Goal: Information Seeking & Learning: Learn about a topic

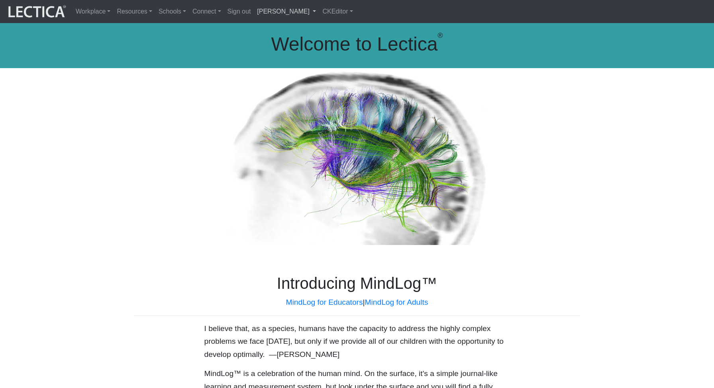
click at [294, 14] on link "[PERSON_NAME]" at bounding box center [286, 11] width 65 height 17
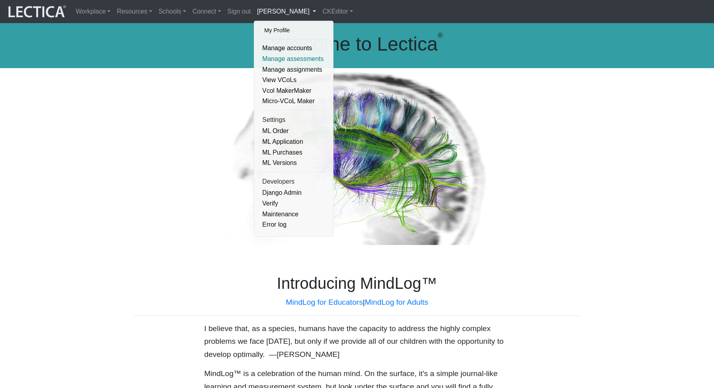
click at [275, 60] on link "Manage assessments" at bounding box center [294, 59] width 68 height 11
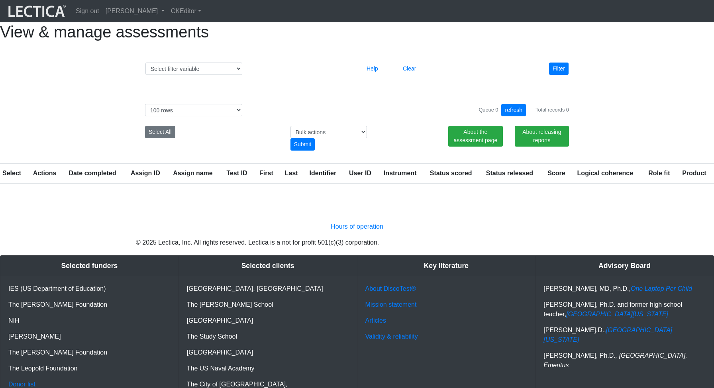
select select "100"
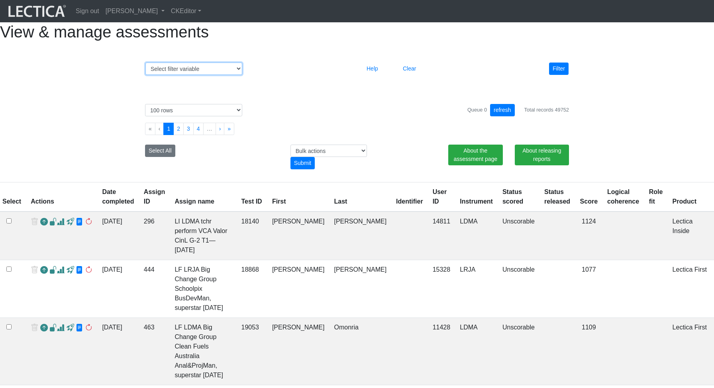
click at [192, 75] on select "Select filter variable Assignment name Assignment ID Clarity persuasive Clarity…" at bounding box center [193, 69] width 97 height 12
select select "id"
click at [145, 75] on select "Select filter variable Assignment name Assignment ID Clarity persuasive Clarity…" at bounding box center [193, 69] width 97 height 12
select select
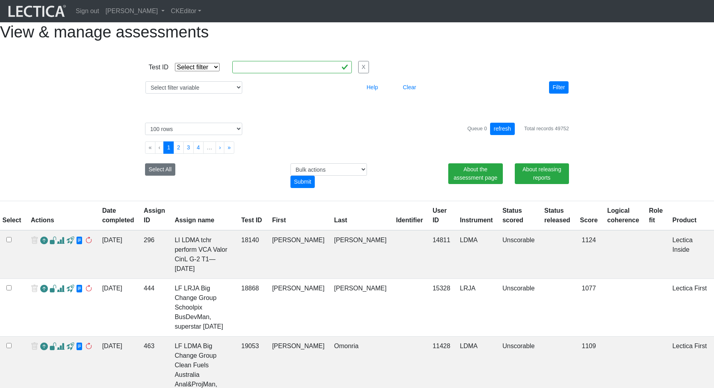
click at [208, 71] on select "Select filter Equals List Contains Greater than Less than" at bounding box center [197, 67] width 45 height 8
select select "in"
click at [175, 71] on select "Select filter Equals List Contains Greater than Less than" at bounding box center [197, 67] width 45 height 8
click at [253, 73] on input "text" at bounding box center [292, 67] width 120 height 12
paste input "244744, 244769, 244767"
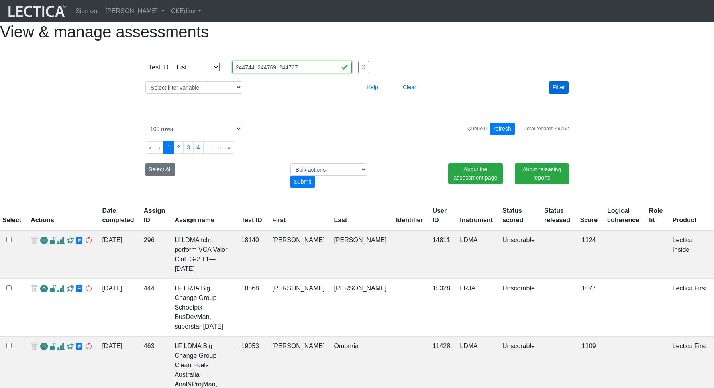
type input "244744, 244769, 244767"
click at [562, 94] on button "Filter" at bounding box center [559, 87] width 20 height 12
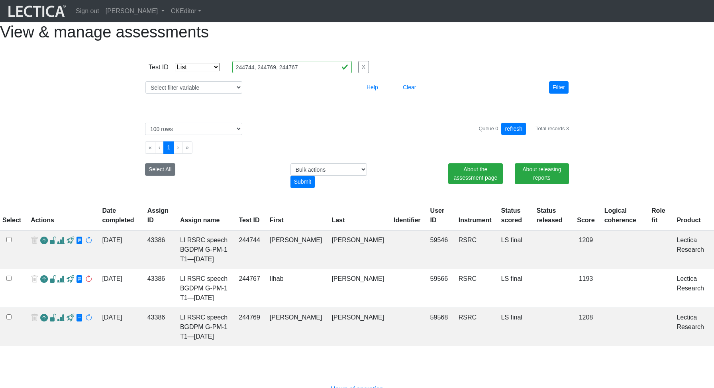
click at [59, 245] on span at bounding box center [61, 241] width 8 height 8
click at [60, 284] on span at bounding box center [61, 279] width 8 height 8
click at [61, 321] on span at bounding box center [61, 318] width 8 height 8
click at [185, 94] on select "Select filter variable Assignment name Assignment ID Clarity persuasive Clarity…" at bounding box center [193, 87] width 97 height 12
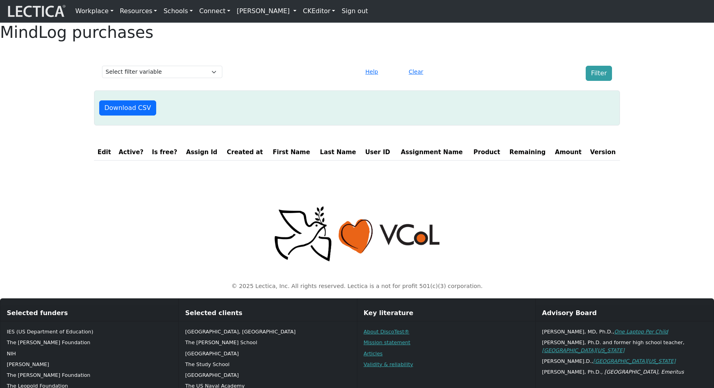
click at [295, 16] on link "[PERSON_NAME]" at bounding box center [266, 11] width 66 height 16
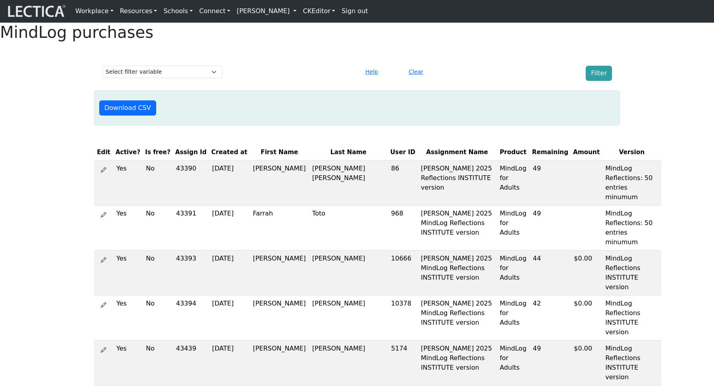
click at [280, 14] on link "[PERSON_NAME]" at bounding box center [266, 11] width 66 height 16
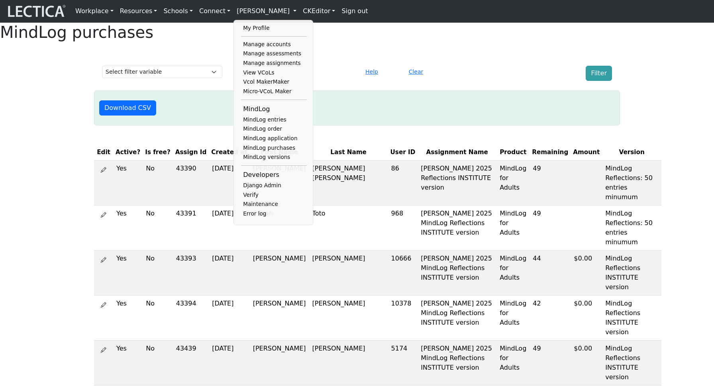
click at [339, 81] on div at bounding box center [292, 73] width 130 height 15
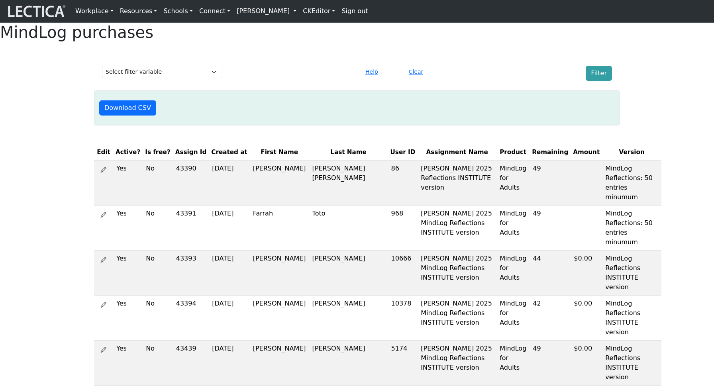
click at [485, 81] on div "Clear" at bounding box center [443, 73] width 86 height 15
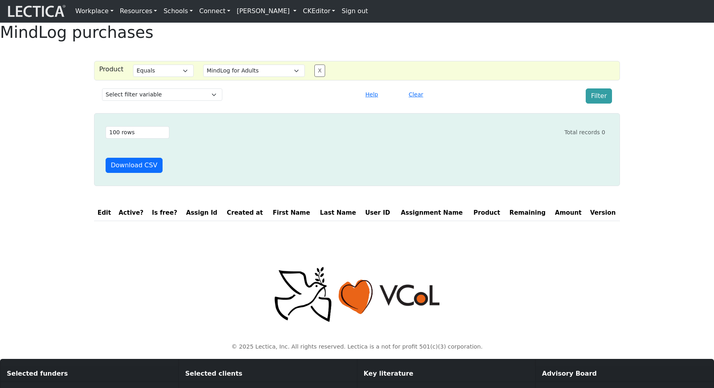
select select "MindLog for Adults"
select select "100"
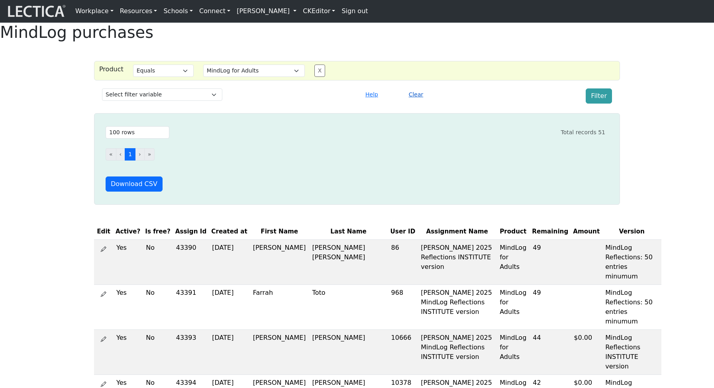
click at [417, 101] on button "Clear" at bounding box center [416, 94] width 22 height 12
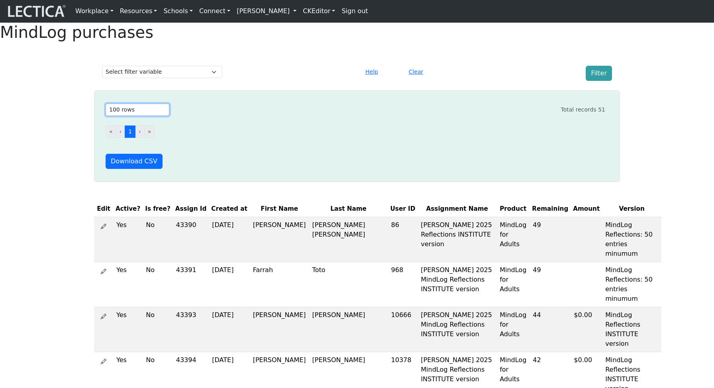
click at [135, 116] on select "Select # rows to display 10 rows 20 rows 50 rows 100 rows 200 rows 500 rows 100…" at bounding box center [138, 110] width 64 height 12
click at [173, 78] on select "Select filter variable First name Last name Version User id Amount Created at P…" at bounding box center [162, 72] width 120 height 12
click at [192, 78] on select "Select filter variable First name Last name Version User id Amount Created at P…" at bounding box center [162, 72] width 120 height 12
select select "first_name"
click at [102, 78] on select "Select filter variable First name Last name Version User id Amount Created at P…" at bounding box center [162, 72] width 120 height 12
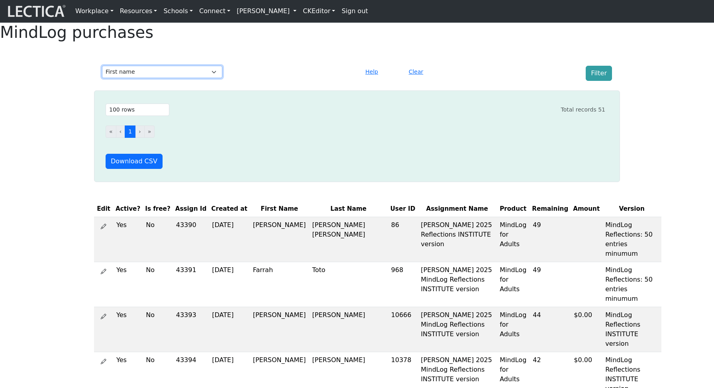
select select
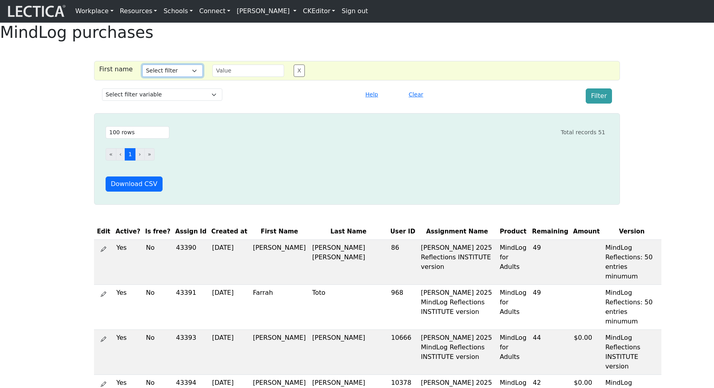
click at [172, 77] on select "Select filter Contains Equals Does not equal Starts with Ends with Matches regex" at bounding box center [172, 71] width 61 height 12
select select "icontains"
click at [142, 77] on select "Select filter Contains Equals Does not equal Starts with Ends with Matches regex" at bounding box center [172, 71] width 61 height 12
click at [237, 77] on input "text" at bounding box center [248, 71] width 72 height 12
type input "alessan"
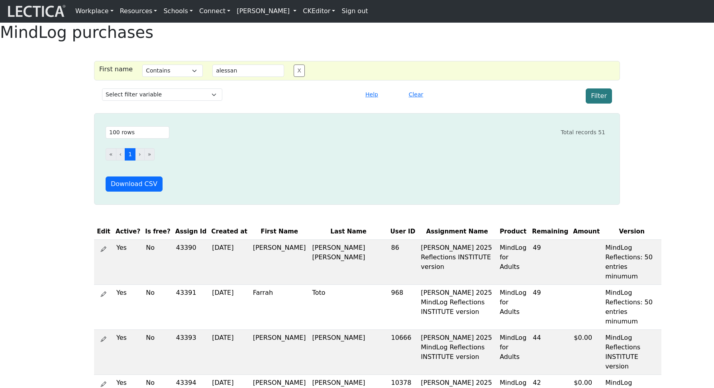
click at [599, 104] on button "Filter" at bounding box center [599, 95] width 26 height 15
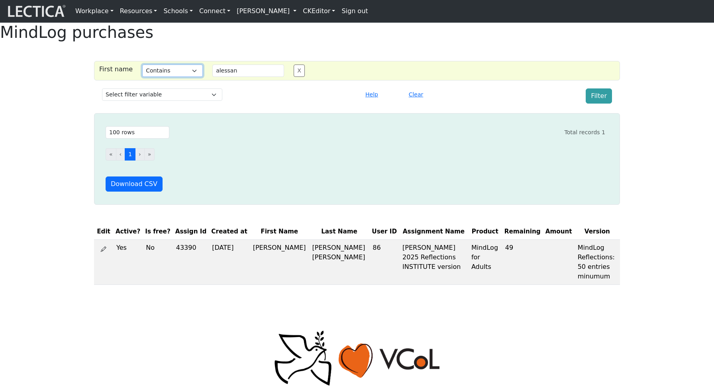
click at [165, 77] on select "Select filter Contains Equals Does not equal Starts with Ends with Matches regex" at bounding box center [172, 71] width 61 height 12
select select "iexact"
click at [142, 77] on select "Select filter Contains Equals Does not equal Starts with Ends with Matches regex" at bounding box center [172, 71] width 61 height 12
click at [605, 104] on button "Filter" at bounding box center [599, 95] width 26 height 15
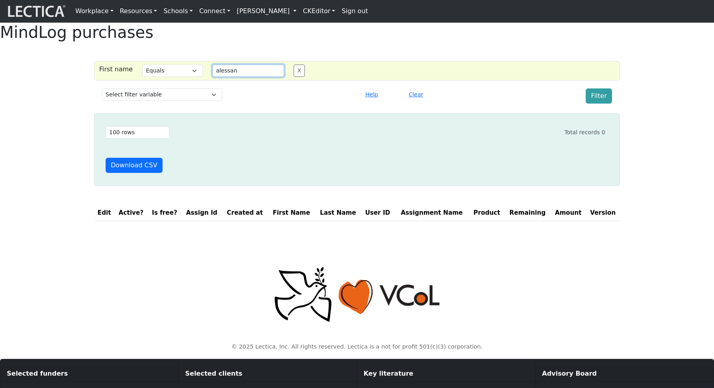
click at [239, 77] on input "alessan" at bounding box center [248, 71] width 72 height 12
click at [240, 77] on input "alessan" at bounding box center [248, 71] width 72 height 12
type input "alessandro"
click at [604, 104] on button "Filter" at bounding box center [599, 95] width 26 height 15
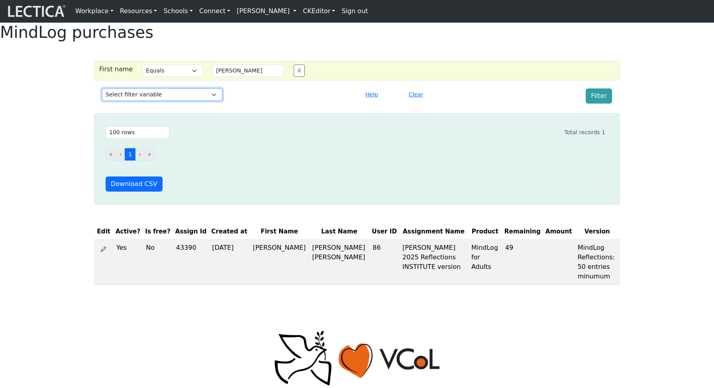
click at [201, 101] on select "Select filter variable First name Last name Version User id Amount Created at P…" at bounding box center [162, 94] width 120 height 12
click at [294, 77] on button "X" at bounding box center [299, 71] width 11 height 12
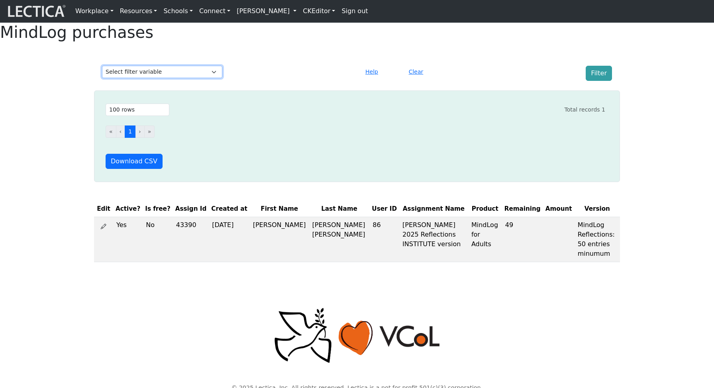
click at [179, 78] on select "Select filter variable First name Last name Version User id Amount Created at P…" at bounding box center [162, 72] width 120 height 12
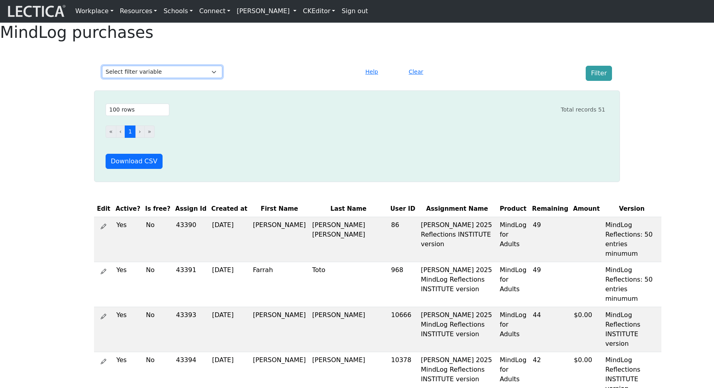
select select "user_id"
click at [102, 78] on select "Select filter variable First name Last name Version User id Amount Created at P…" at bounding box center [162, 72] width 120 height 12
select select
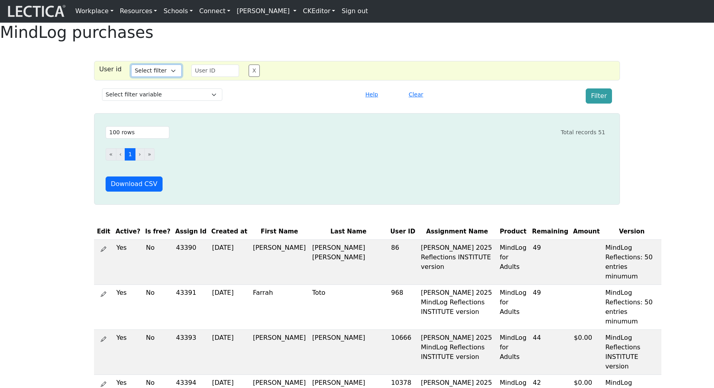
click at [158, 77] on select "Select filter Equals" at bounding box center [156, 71] width 51 height 12
select select "iexact"
click at [131, 77] on select "Select filter Equals" at bounding box center [156, 71] width 51 height 12
click at [206, 77] on input "number" at bounding box center [215, 71] width 48 height 12
type input "86"
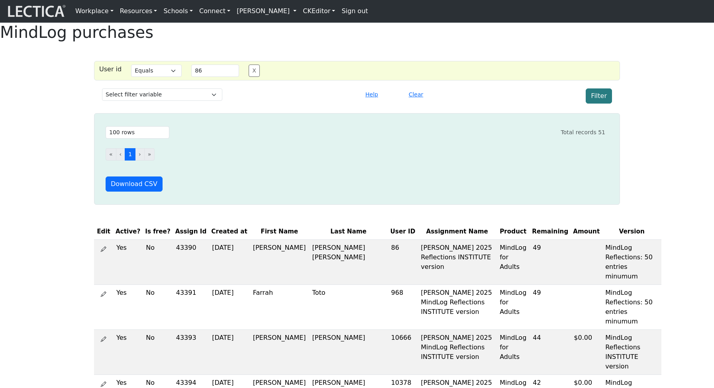
click at [591, 104] on button "Filter" at bounding box center [599, 95] width 26 height 15
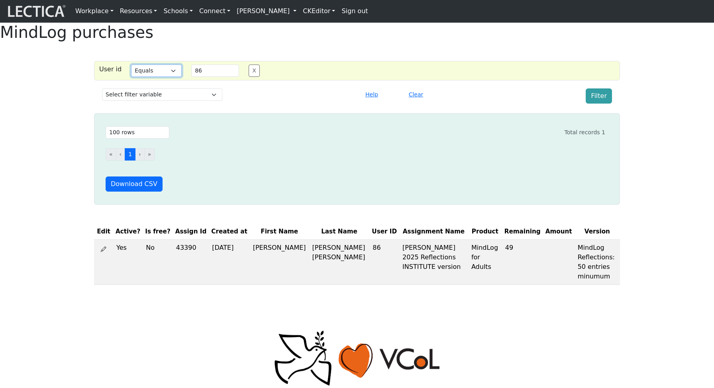
click at [167, 77] on select "Select filter Equals" at bounding box center [156, 71] width 51 height 12
click at [152, 101] on select "Select filter variable First name Last name Version User id Amount Created at P…" at bounding box center [162, 94] width 120 height 12
select select "version"
click at [102, 101] on select "Select filter variable First name Last name Version User id Amount Created at P…" at bounding box center [162, 94] width 120 height 12
select select
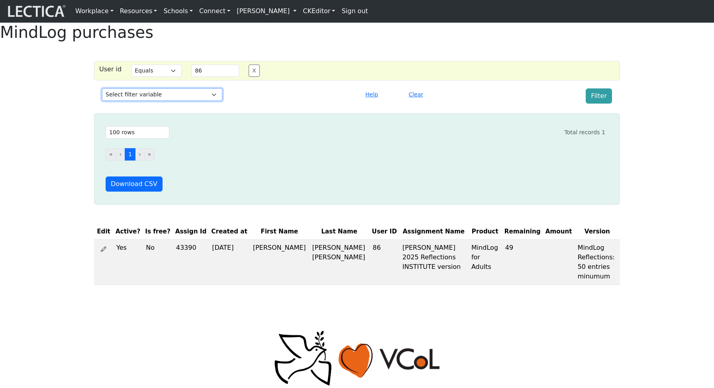
select select
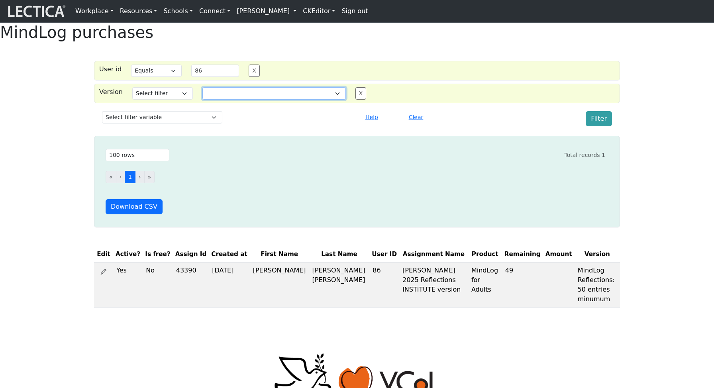
click at [225, 100] on select "MindLog Essays: 10 entries $220 (10 scores) MindLog Essays for Educators 11+ Mi…" at bounding box center [273, 93] width 143 height 12
click at [249, 77] on button "X" at bounding box center [254, 71] width 11 height 12
select select
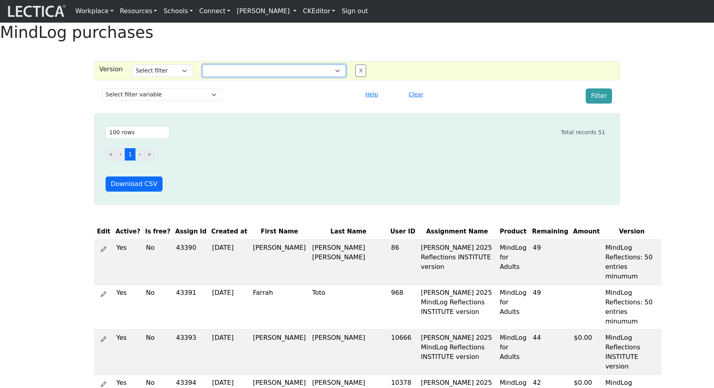
click at [285, 77] on select "MindLog Essays: 10 entries $220 (10 scores) MindLog Essays for Educators 11+ Mi…" at bounding box center [273, 71] width 143 height 12
select select "MindLog Essays for Educators 11+"
click at [202, 77] on select "MindLog Essays: 10 entries $220 (10 scores) MindLog Essays for Educators 11+ Mi…" at bounding box center [273, 71] width 143 height 12
click at [600, 104] on button "Filter" at bounding box center [599, 95] width 26 height 15
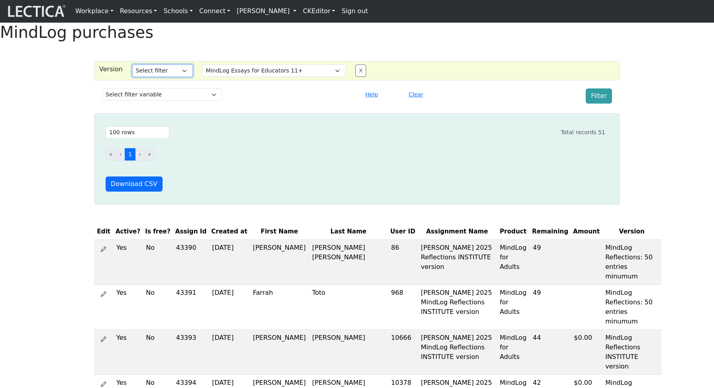
click at [174, 77] on select "Select filter Equals Does not equal" at bounding box center [162, 71] width 61 height 12
select select "iexact"
click at [132, 77] on select "Select filter Equals Does not equal" at bounding box center [162, 71] width 61 height 12
click at [604, 104] on button "Filter" at bounding box center [599, 95] width 26 height 15
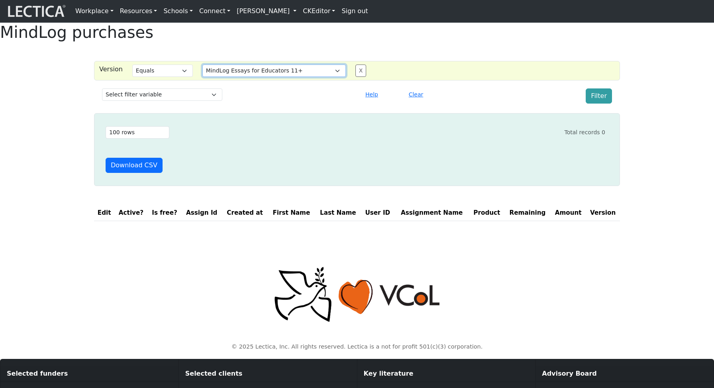
click at [297, 77] on select "MindLog Essays: 10 entries $220 (10 scores) MindLog Essays for Educators 11+ Mi…" at bounding box center [273, 71] width 143 height 12
click at [202, 77] on select "MindLog Essays: 10 entries $220 (10 scores) MindLog Essays for Educators 11+ Mi…" at bounding box center [273, 71] width 143 height 12
click at [601, 104] on button "Filter" at bounding box center [599, 95] width 26 height 15
click at [278, 77] on select "MindLog Essays: 10 entries $220 (10 scores) MindLog Essays for Educators 11+ Mi…" at bounding box center [273, 71] width 143 height 12
click at [202, 77] on select "MindLog Essays: 10 entries $220 (10 scores) MindLog Essays for Educators 11+ Mi…" at bounding box center [273, 71] width 143 height 12
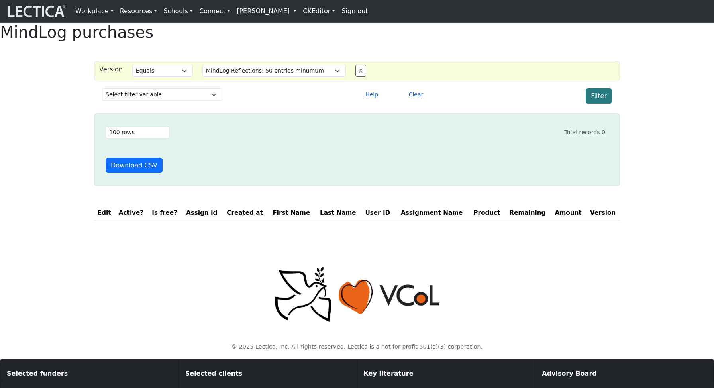
click at [599, 104] on button "Filter" at bounding box center [599, 95] width 26 height 15
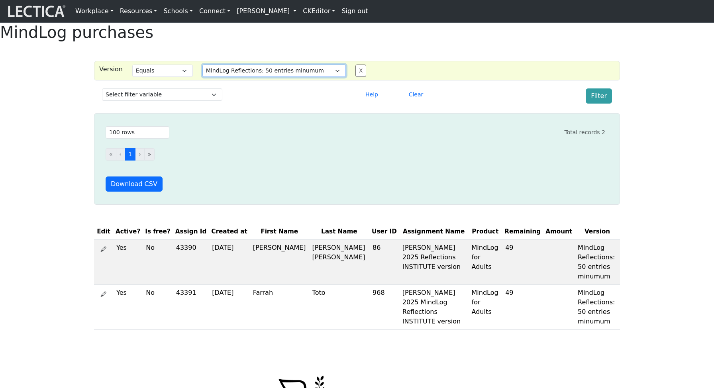
click at [273, 77] on select "MindLog Essays: 10 entries $220 (10 scores) MindLog Essays for Educators 11+ Mi…" at bounding box center [273, 71] width 143 height 12
select select "MindLog Reflections BULK Maisano"
click at [202, 77] on select "MindLog Essays: 10 entries $220 (10 scores) MindLog Essays for Educators 11+ Mi…" at bounding box center [273, 71] width 143 height 12
click at [596, 104] on button "Filter" at bounding box center [599, 95] width 26 height 15
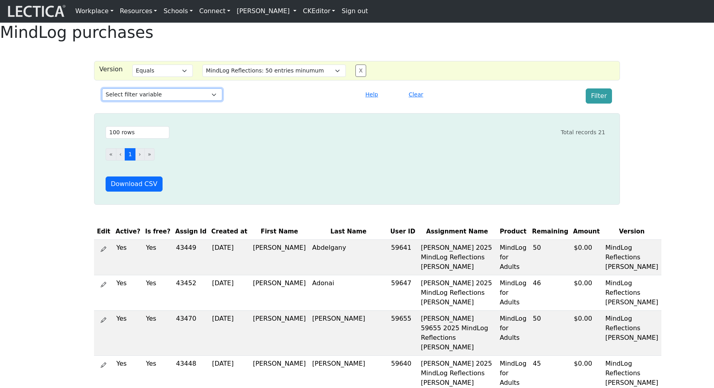
click at [156, 101] on select "Select filter variable First name Last name Version User id Amount Created at P…" at bounding box center [162, 94] width 120 height 12
select select "amount"
click at [102, 101] on select "Select filter variable First name Last name Version User id Amount Created at P…" at bounding box center [162, 94] width 120 height 12
select select
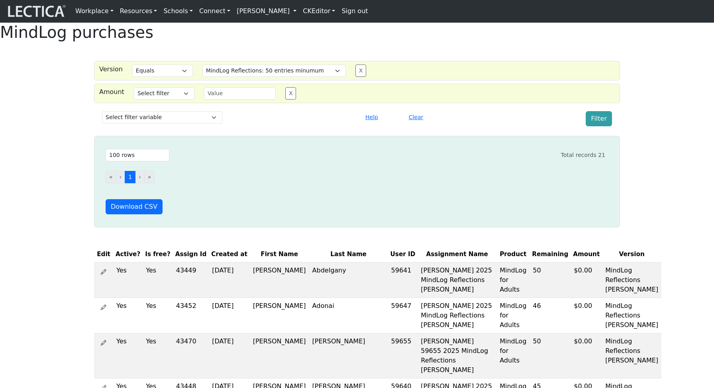
click at [355, 77] on button "X" at bounding box center [360, 71] width 11 height 12
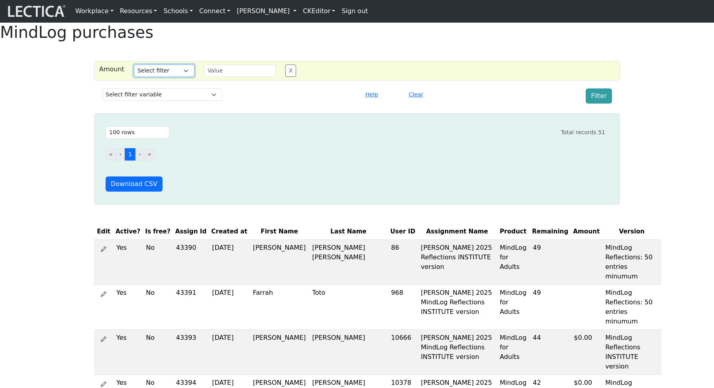
click at [178, 77] on select "Select filter Equals Greater than Less than Does not equal" at bounding box center [164, 71] width 61 height 12
select select "gt"
click at [134, 77] on select "Select filter Equals Greater than Less than Does not equal" at bounding box center [164, 71] width 61 height 12
click at [225, 77] on input "text" at bounding box center [240, 71] width 72 height 12
click at [603, 104] on button "Filter" at bounding box center [599, 95] width 26 height 15
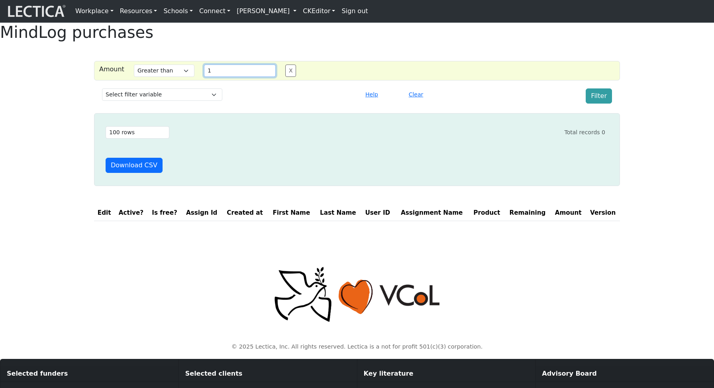
click at [222, 77] on input "1" at bounding box center [240, 71] width 72 height 12
type input "0"
click at [167, 77] on select "Select filter Equals Greater than Less than Does not equal" at bounding box center [164, 71] width 61 height 12
select select "iexact"
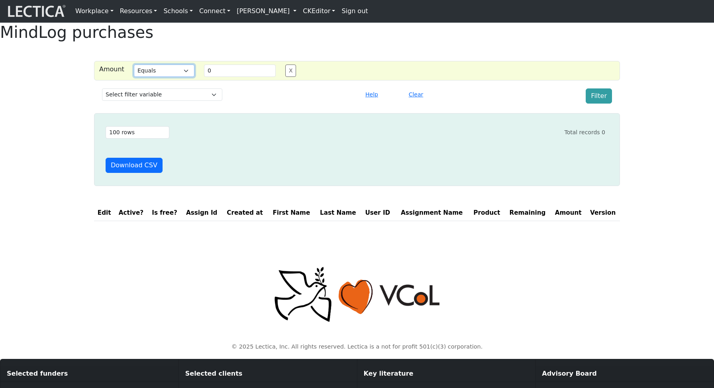
click at [134, 77] on select "Select filter Equals Greater than Less than Does not equal" at bounding box center [164, 71] width 61 height 12
click at [595, 104] on button "Filter" at bounding box center [599, 95] width 26 height 15
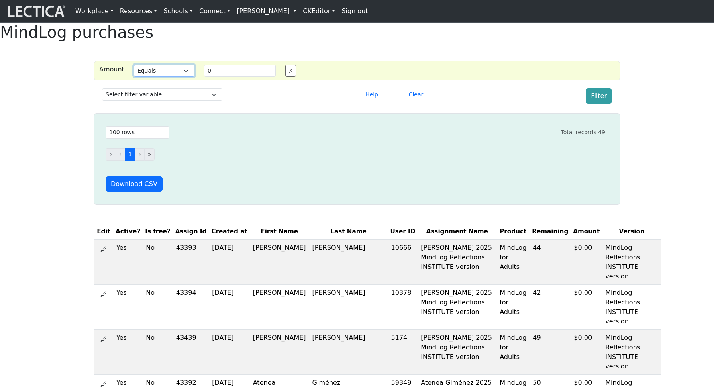
click at [177, 77] on select "Select filter Equals Greater than Less than Does not equal" at bounding box center [164, 71] width 61 height 12
select select
click at [134, 77] on select "Select filter Equals Greater than Less than Does not equal" at bounding box center [164, 71] width 61 height 12
click at [589, 104] on button "Filter" at bounding box center [599, 95] width 26 height 15
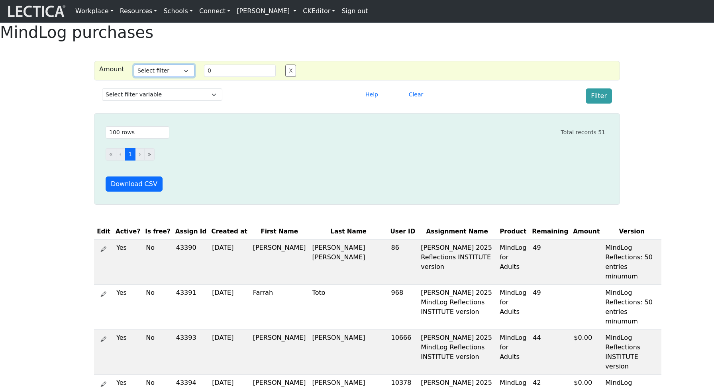
click at [180, 77] on select "Select filter Equals Greater than Less than Does not equal" at bounding box center [164, 71] width 61 height 12
click at [286, 77] on button "X" at bounding box center [290, 71] width 11 height 12
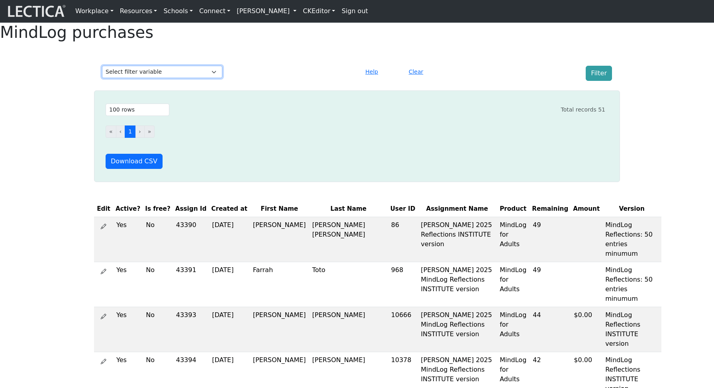
click at [158, 78] on select "Select filter variable First name Last name Version User id Amount Created at P…" at bounding box center [162, 72] width 120 height 12
select select "remaining_entries"
click at [102, 78] on select "Select filter variable First name Last name Version User id Amount Created at P…" at bounding box center [162, 72] width 120 height 12
select select
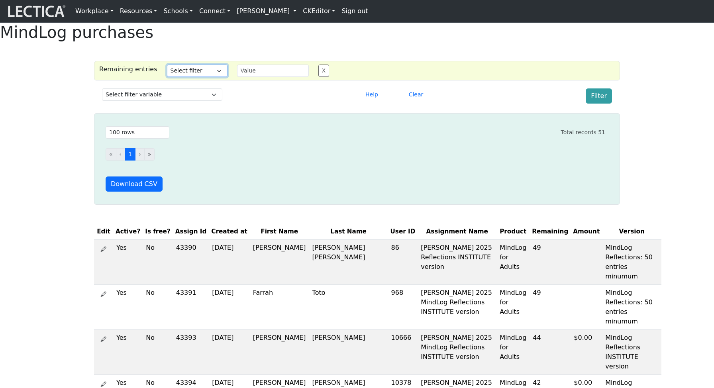
click at [198, 77] on select "Select filter Equals Greater than Less than Does not equal" at bounding box center [197, 71] width 61 height 12
click at [145, 101] on select "Select filter variable First name Last name Version User id Amount Created at P…" at bounding box center [162, 94] width 120 height 12
click at [475, 161] on ul "« ‹ 1 › »" at bounding box center [356, 154] width 500 height 12
click at [271, 170] on div "« ‹ 1 › »" at bounding box center [356, 157] width 500 height 25
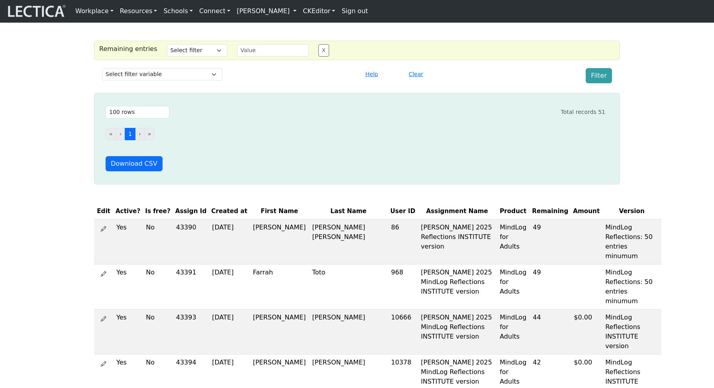
scroll to position [22, 0]
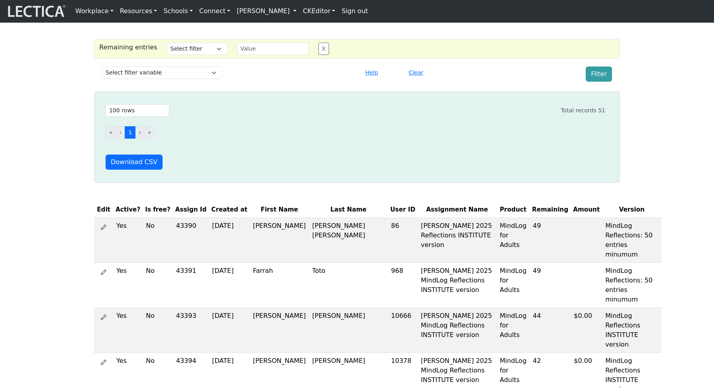
click at [529, 218] on th "Remaining" at bounding box center [549, 210] width 41 height 16
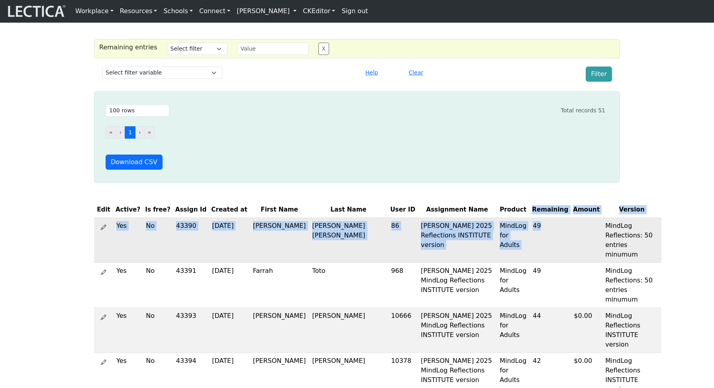
drag, startPoint x: 509, startPoint y: 233, endPoint x: 508, endPoint y: 257, distance: 23.5
click at [533, 229] on span "49" at bounding box center [537, 226] width 8 height 8
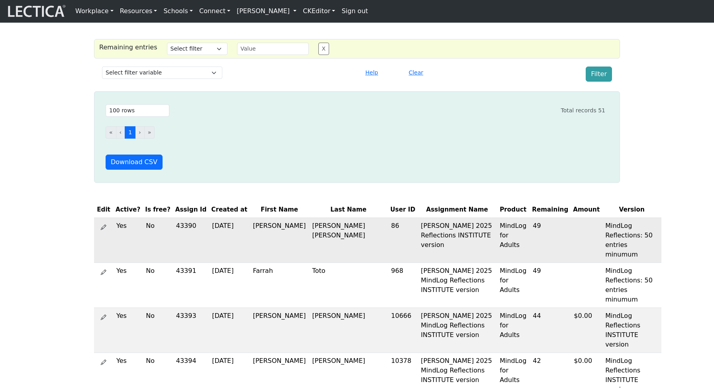
click at [533, 229] on span "49" at bounding box center [537, 226] width 8 height 8
click at [202, 79] on select "Select filter variable First name Last name Version User id Amount Created at P…" at bounding box center [162, 73] width 120 height 12
click at [188, 79] on select "Select filter variable First name Last name Version User id Amount Created at P…" at bounding box center [162, 73] width 120 height 12
click at [347, 148] on div "« ‹ 1 › »" at bounding box center [356, 135] width 500 height 25
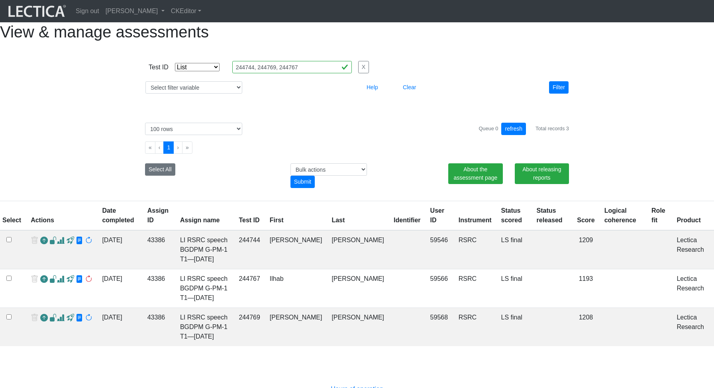
select select "in"
select select "100"
click at [459, 71] on div "Test ID Select filter Equals List Contains Greater than Less than Search string…" at bounding box center [357, 77] width 454 height 59
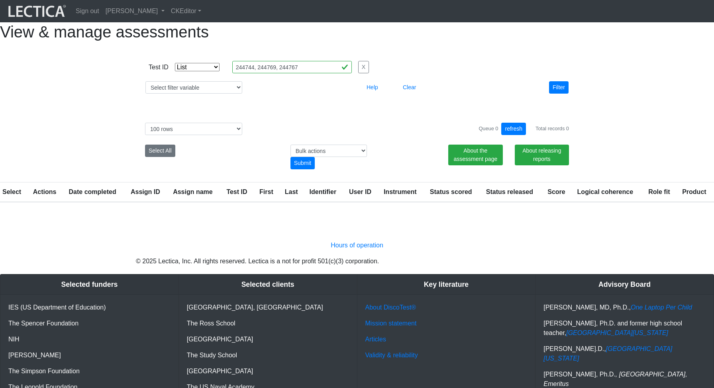
select select "in"
select select "100"
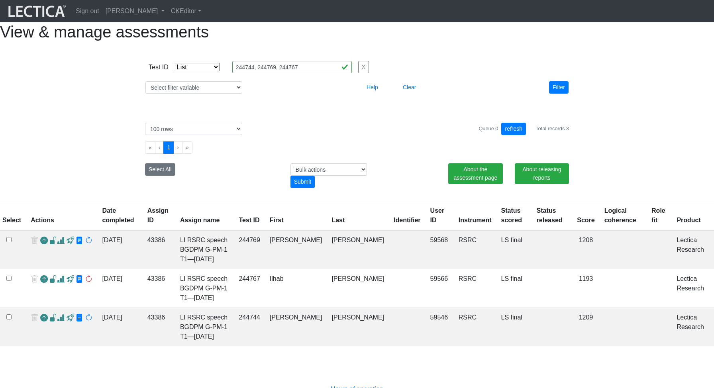
click at [62, 245] on span at bounding box center [61, 241] width 8 height 8
click at [58, 245] on span at bounding box center [61, 241] width 8 height 8
click at [469, 71] on div "Test ID Select filter Equals List Contains Greater than Less than Search string…" at bounding box center [357, 77] width 454 height 59
